Goal: Check status: Check status

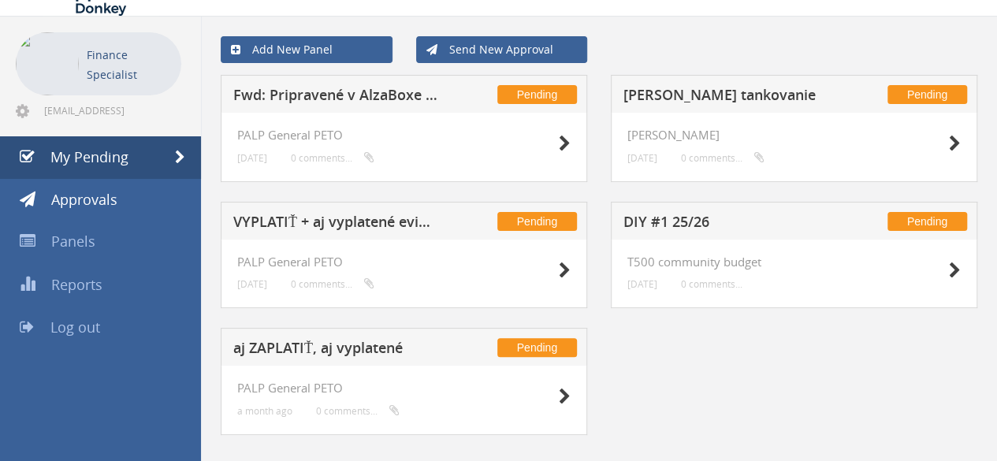
scroll to position [70, 0]
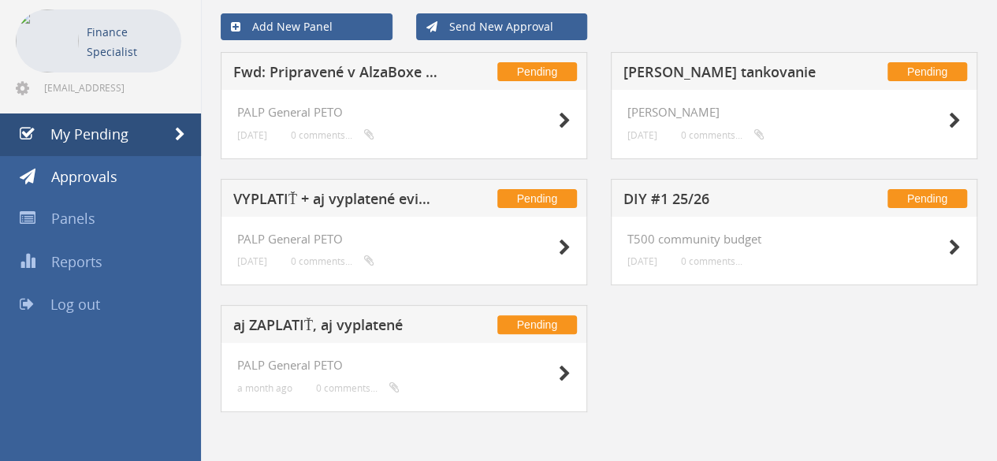
click at [332, 70] on h5 "Fwd: Pripravené v AlzaBoxe / Obj. č. 554805696" at bounding box center [335, 75] width 205 height 20
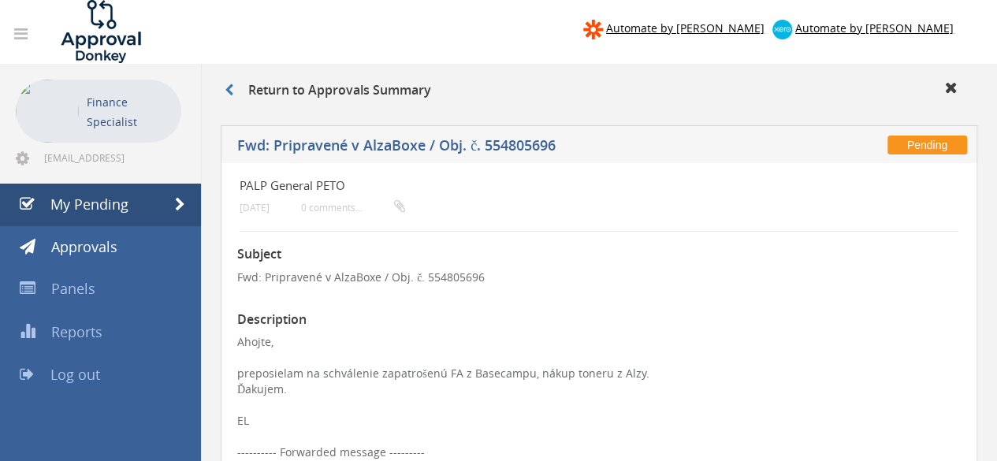
scroll to position [63, 0]
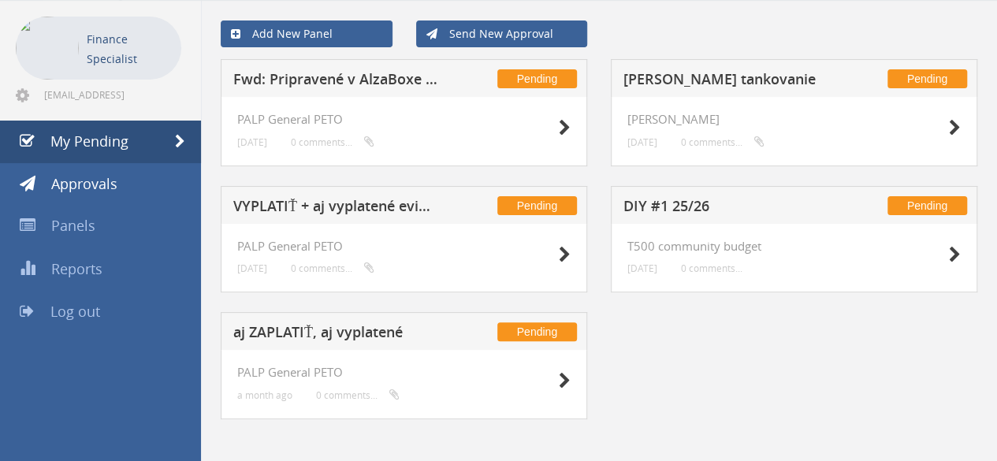
click at [330, 205] on h5 "VYPLATIŤ + aj vyplatené evidencia" at bounding box center [335, 209] width 205 height 20
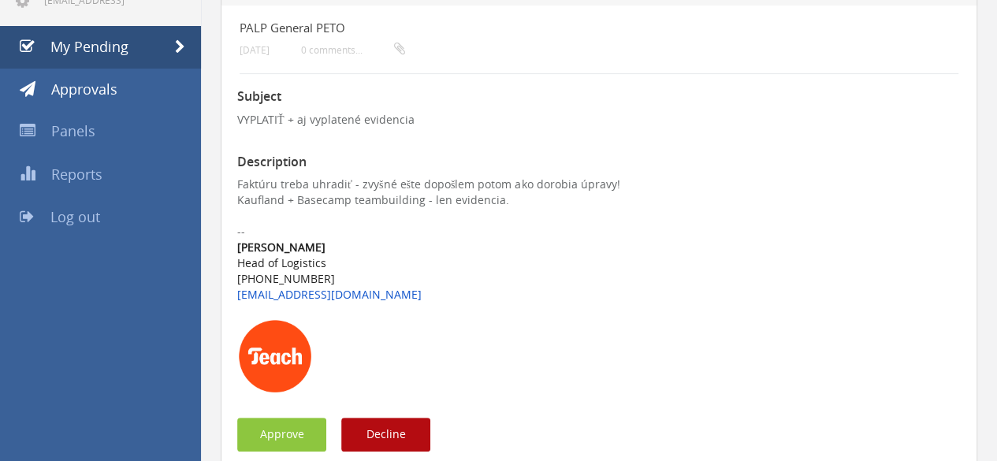
scroll to position [315, 0]
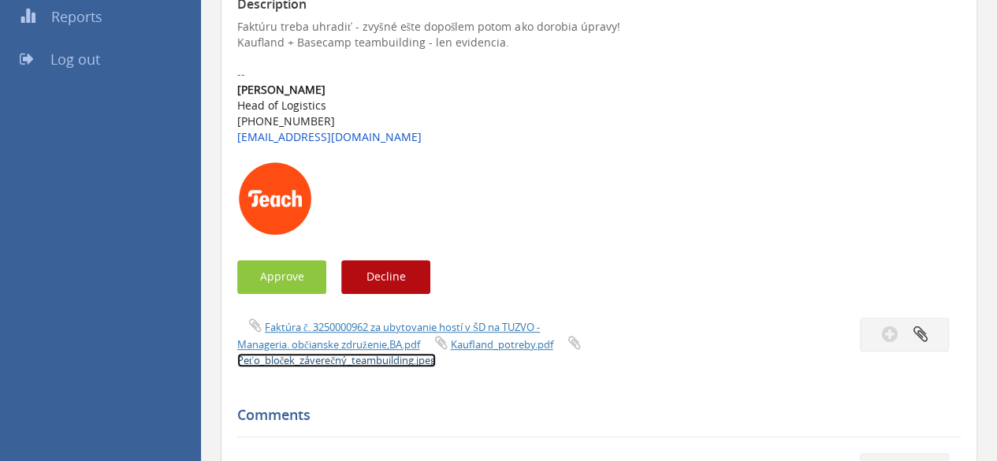
click at [358, 363] on link "Peťo_bloček_záverečný_teambuilding.jpeg" at bounding box center [336, 360] width 199 height 14
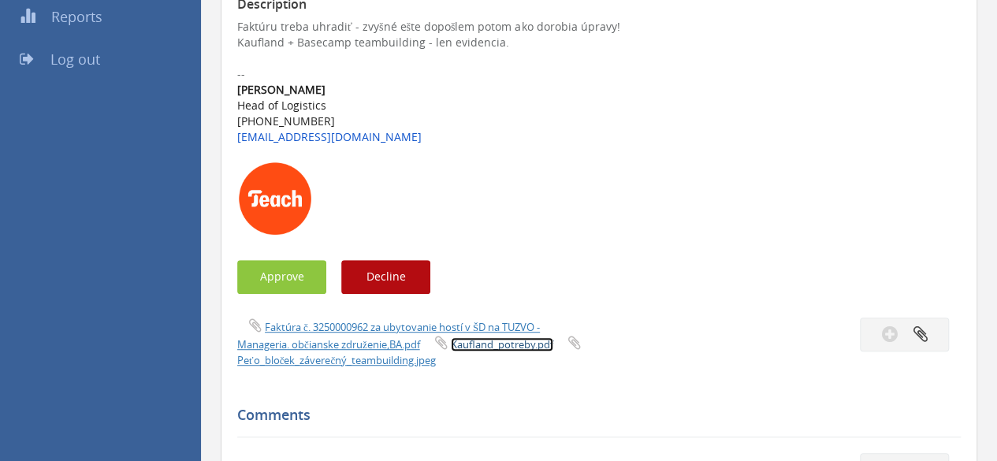
click at [479, 348] on link "Kaufland_potreby.pdf" at bounding box center [502, 344] width 103 height 14
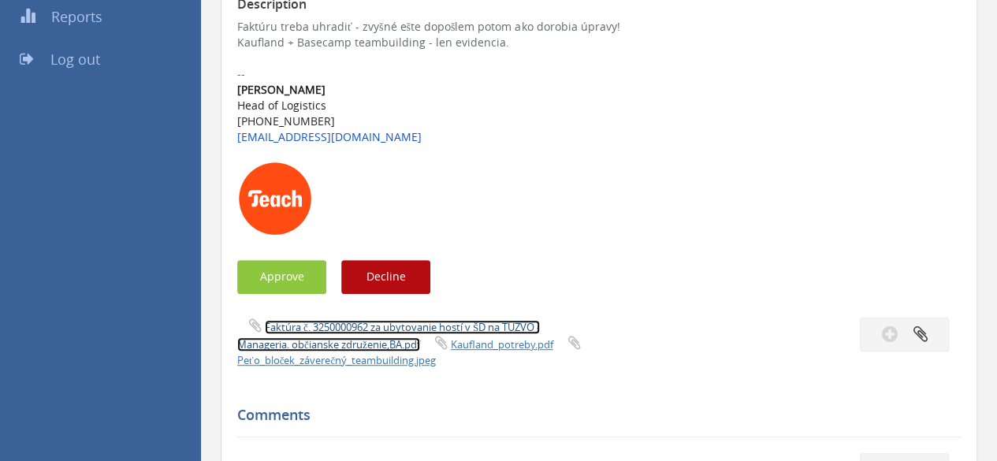
click at [380, 342] on link "Faktúra č. 3250000962 za ubytovanie hostí v ŠD na TUZVO - Manageria. občia…" at bounding box center [388, 336] width 303 height 32
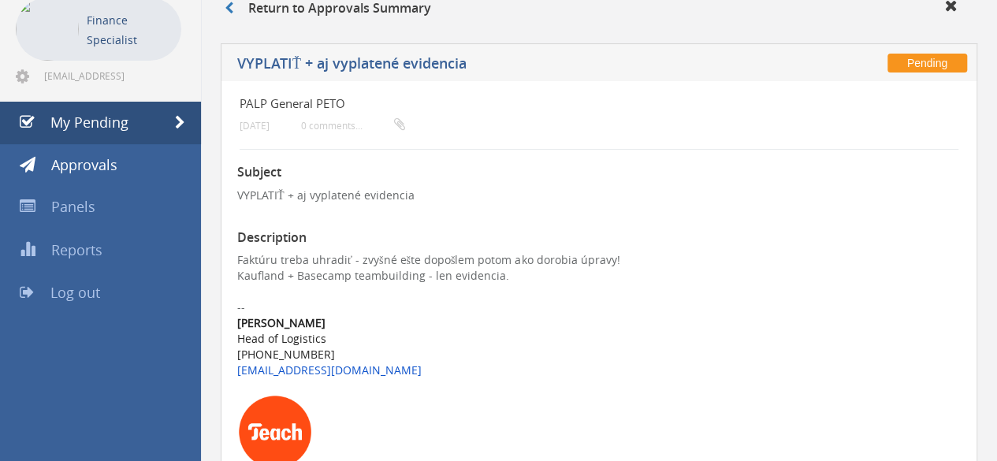
scroll to position [0, 0]
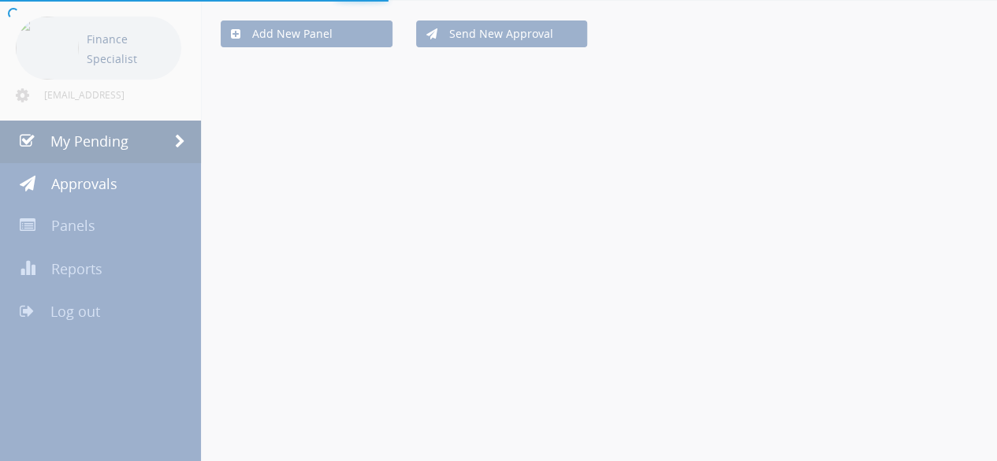
scroll to position [70, 0]
